Goal: Find specific page/section: Find specific page/section

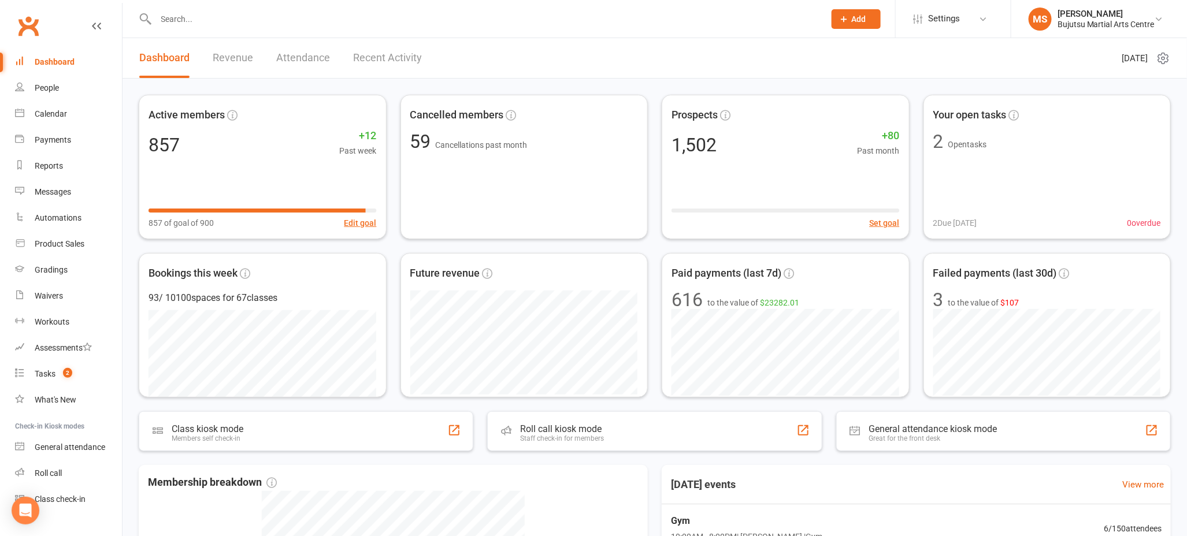
click at [250, 18] on input "text" at bounding box center [485, 19] width 665 height 16
type input "travis bons"
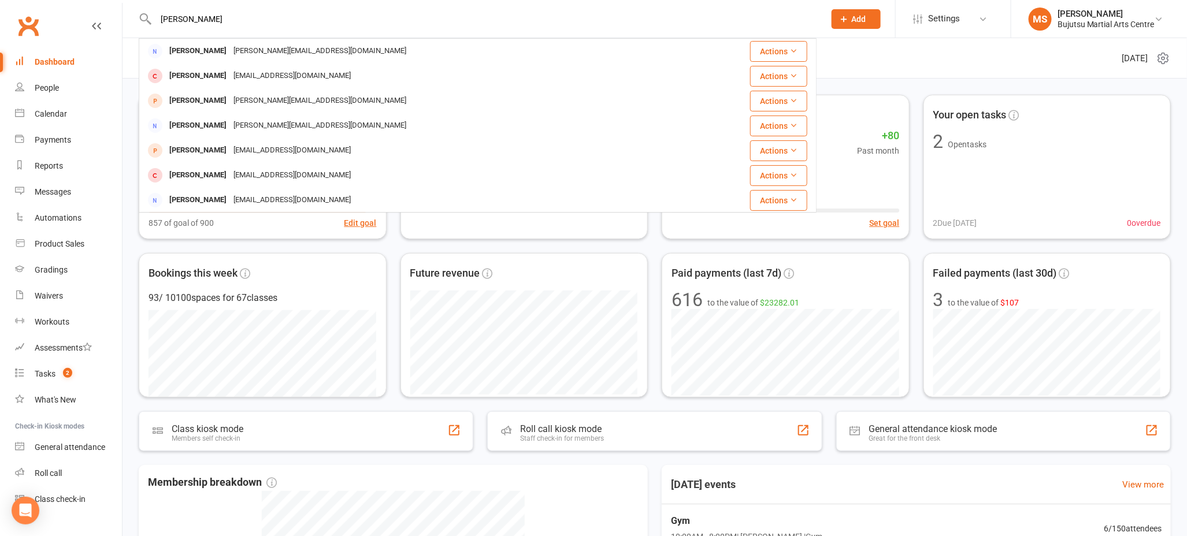
drag, startPoint x: 191, startPoint y: 53, endPoint x: 136, endPoint y: 57, distance: 55.7
click at [191, 53] on div "Travis Bons" at bounding box center [198, 51] width 64 height 17
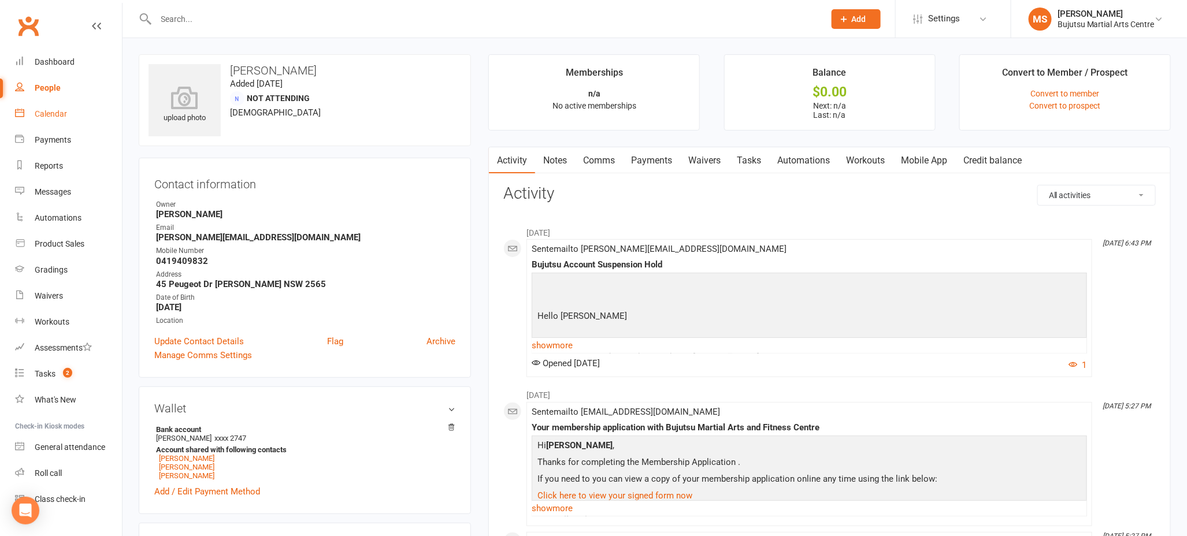
click at [60, 116] on div "Calendar" at bounding box center [51, 113] width 32 height 9
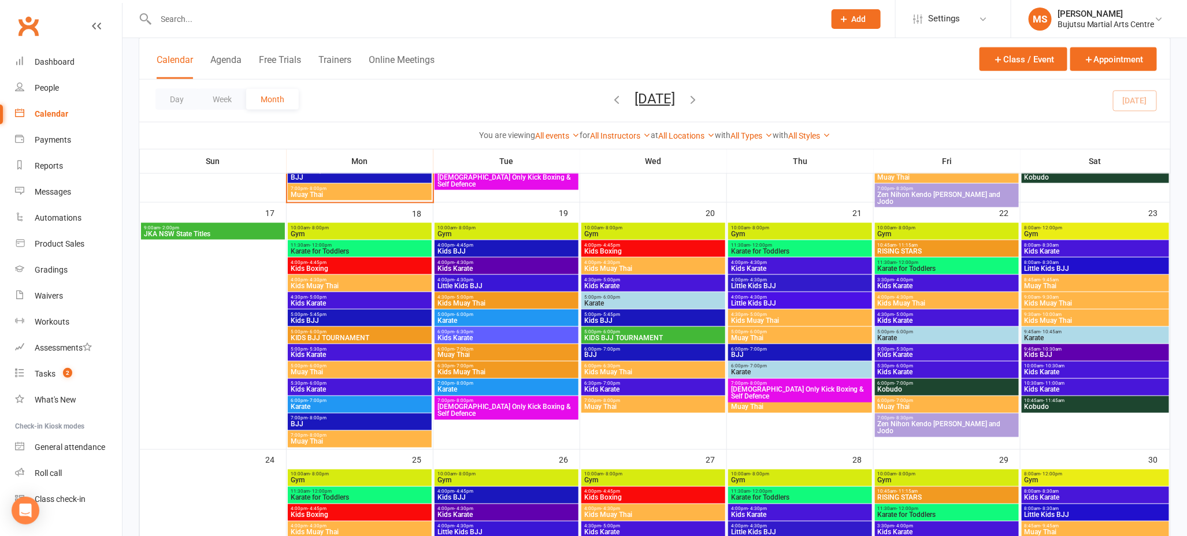
scroll to position [740, 0]
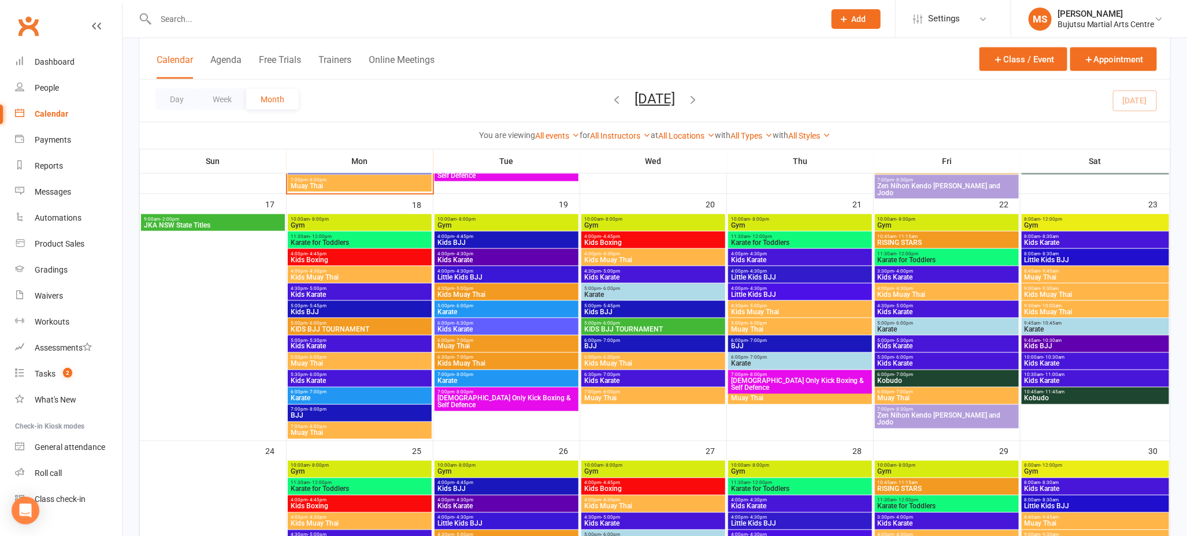
click at [622, 330] on span "KIDS BJJ TOURNAMENT" at bounding box center [653, 329] width 139 height 7
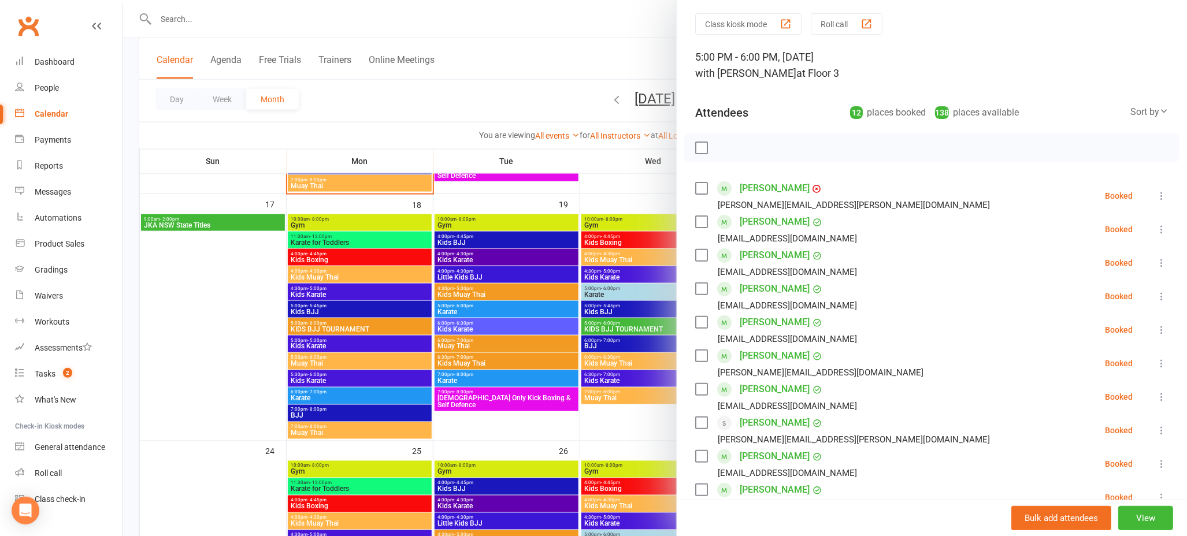
scroll to position [35, 0]
click at [327, 16] on div at bounding box center [655, 268] width 1065 height 536
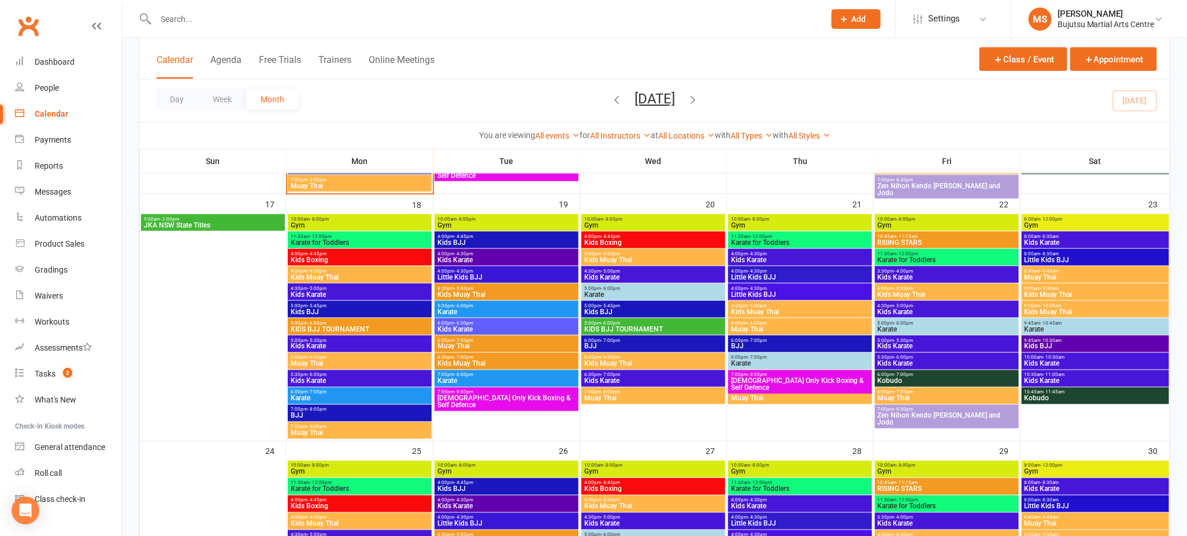
click at [324, 20] on input "text" at bounding box center [485, 19] width 665 height 16
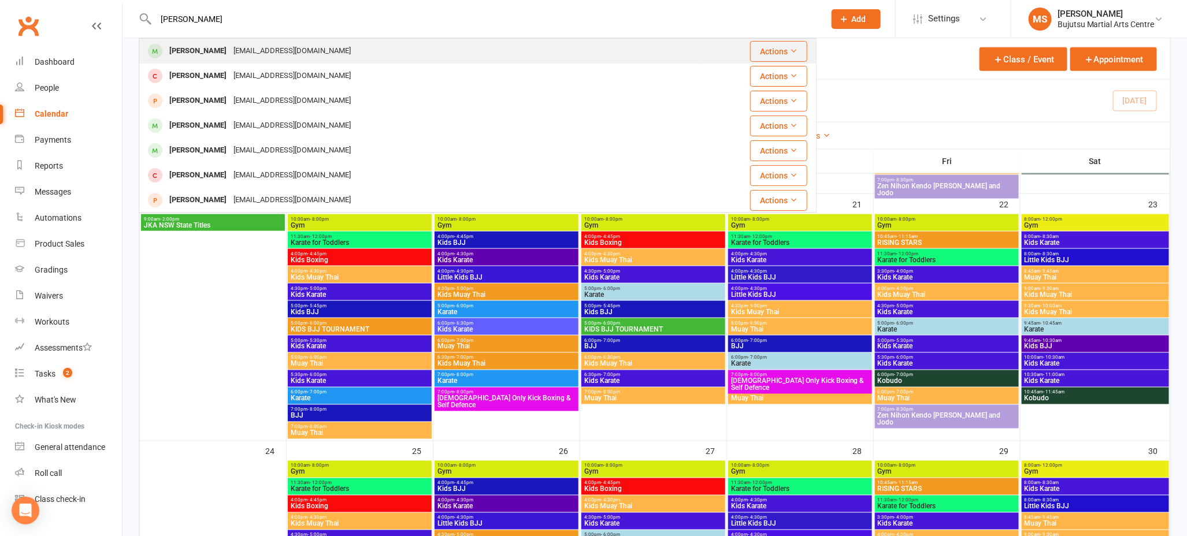
type input "joeseph parker"
click at [286, 54] on div "calleja85@hotmail.com" at bounding box center [292, 51] width 124 height 17
